Goal: Navigation & Orientation: Understand site structure

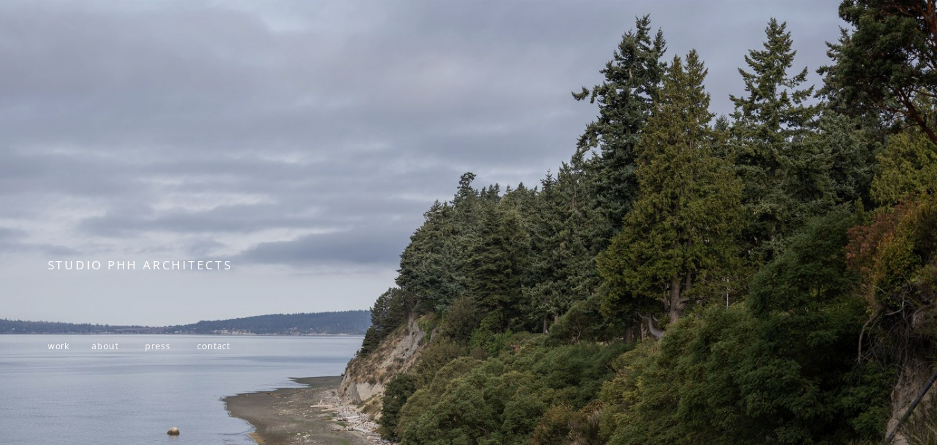
click at [60, 351] on span "work" at bounding box center [59, 346] width 22 height 12
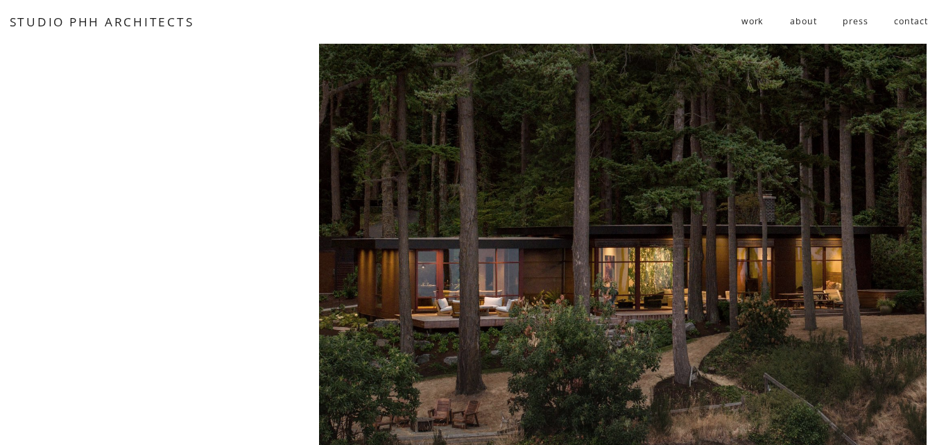
click at [795, 29] on link "about" at bounding box center [803, 21] width 26 height 23
